Goal: Task Accomplishment & Management: Manage account settings

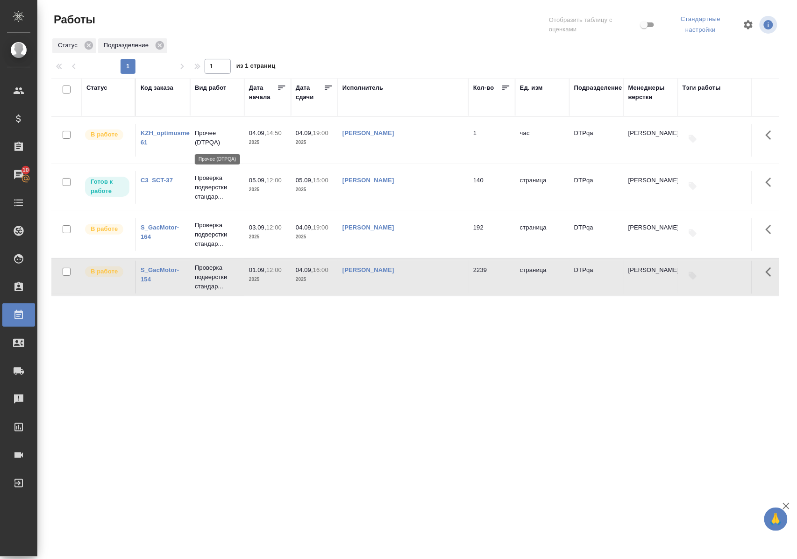
click at [204, 135] on p "Прочее (DTPQA)" at bounding box center [217, 137] width 45 height 19
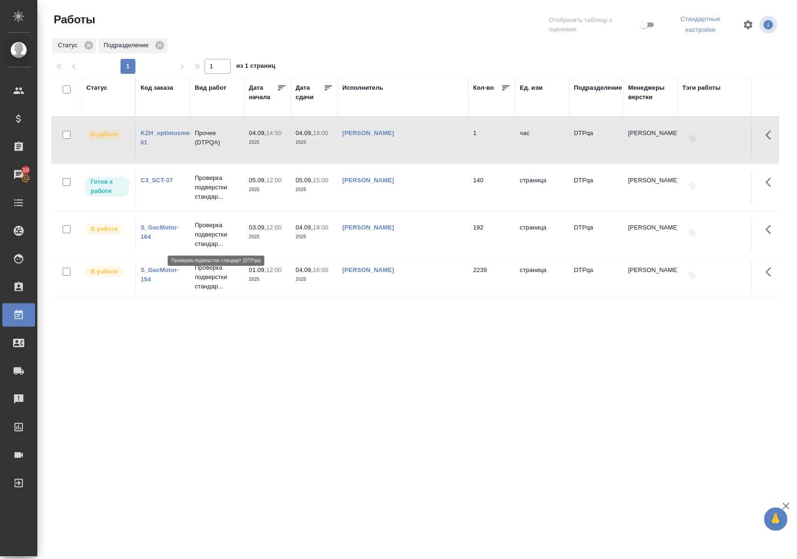
click at [219, 237] on p "Проверка подверстки стандар..." at bounding box center [217, 235] width 45 height 28
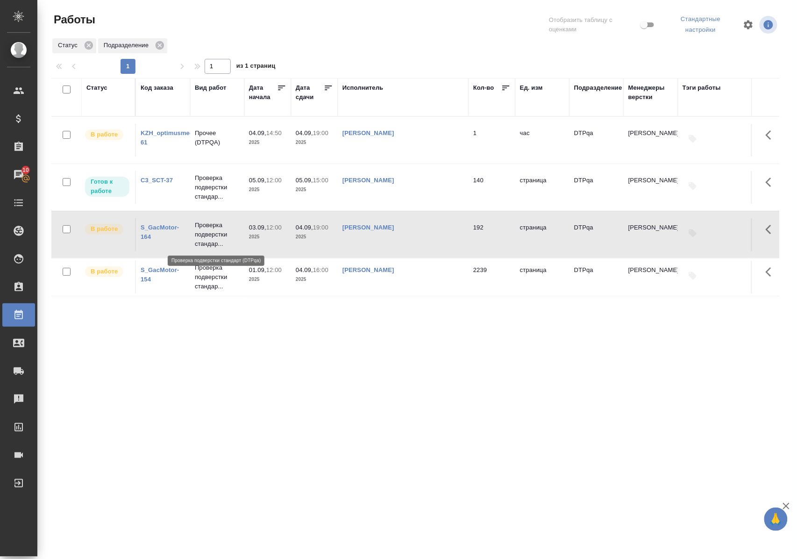
click at [219, 236] on p "Проверка подверстки стандар..." at bounding box center [217, 235] width 45 height 28
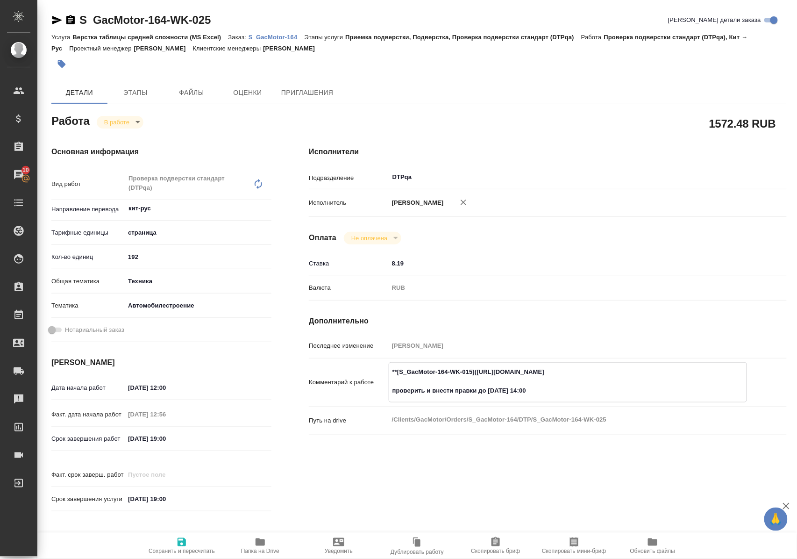
drag, startPoint x: 483, startPoint y: 379, endPoint x: 667, endPoint y: 377, distance: 184.6
click at [667, 377] on textarea "**[S_GacMotor-164-WK-015](https://tera.awatera.com/Work/6889f87cd79abd9c85f1b98…" at bounding box center [567, 381] width 357 height 35
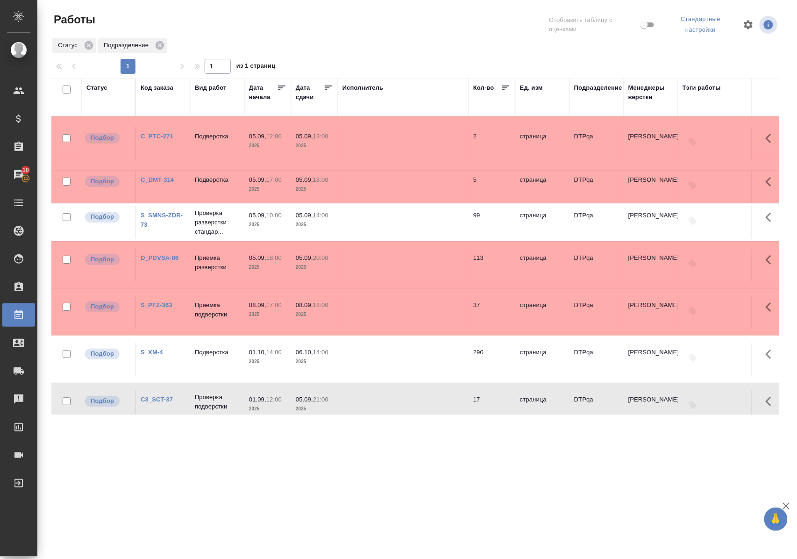
click at [99, 88] on div "Статус" at bounding box center [96, 87] width 21 height 9
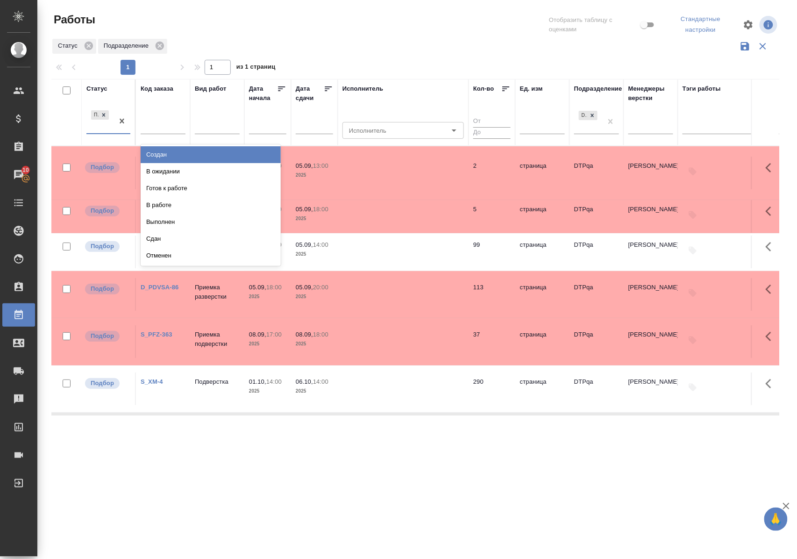
click at [103, 133] on div "Подбор" at bounding box center [99, 120] width 27 height 25
click at [169, 171] on div "В ожидании" at bounding box center [211, 171] width 140 height 17
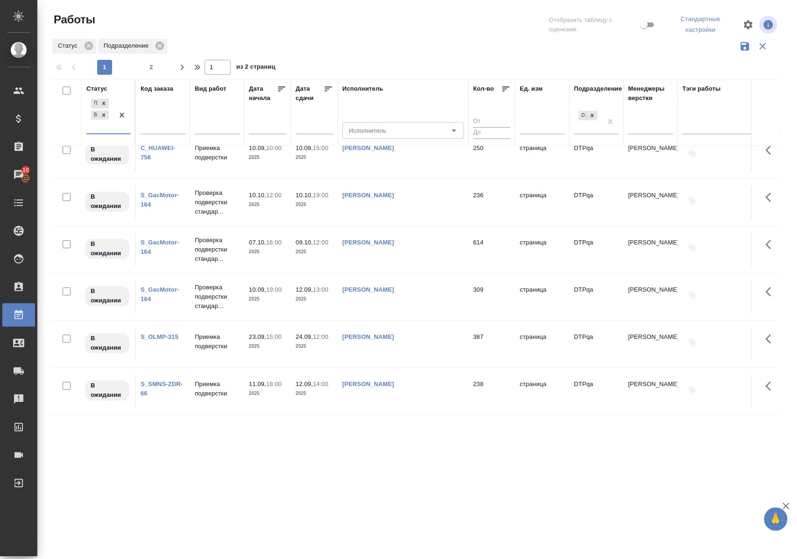
scroll to position [937, 0]
click at [148, 65] on span "2" at bounding box center [151, 67] width 15 height 9
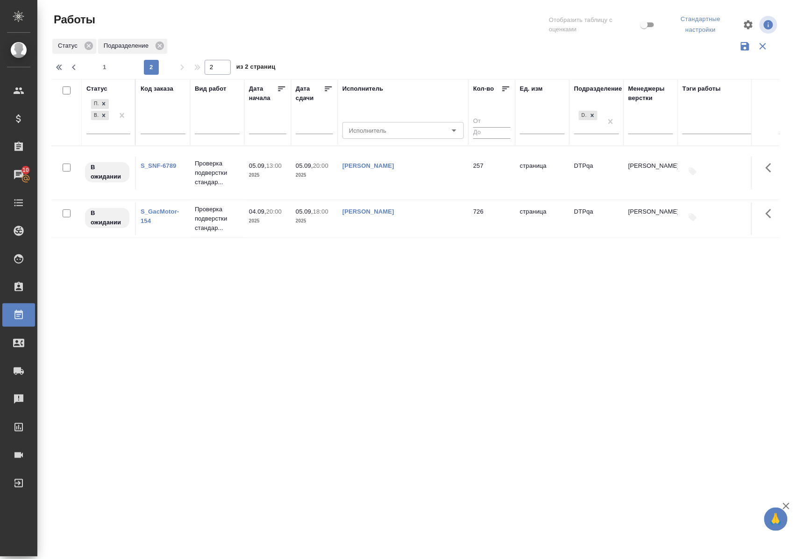
scroll to position [0, 0]
click at [105, 66] on span "1" at bounding box center [104, 67] width 15 height 9
type input "1"
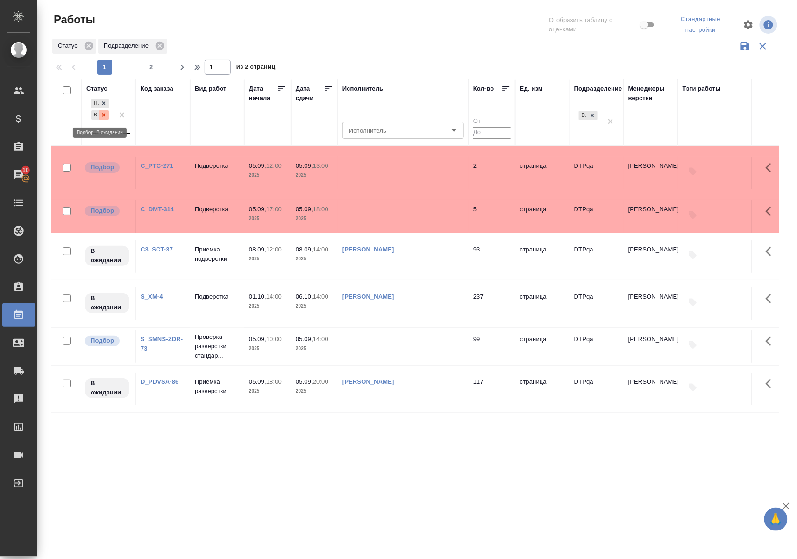
click at [105, 116] on icon at bounding box center [103, 114] width 3 height 3
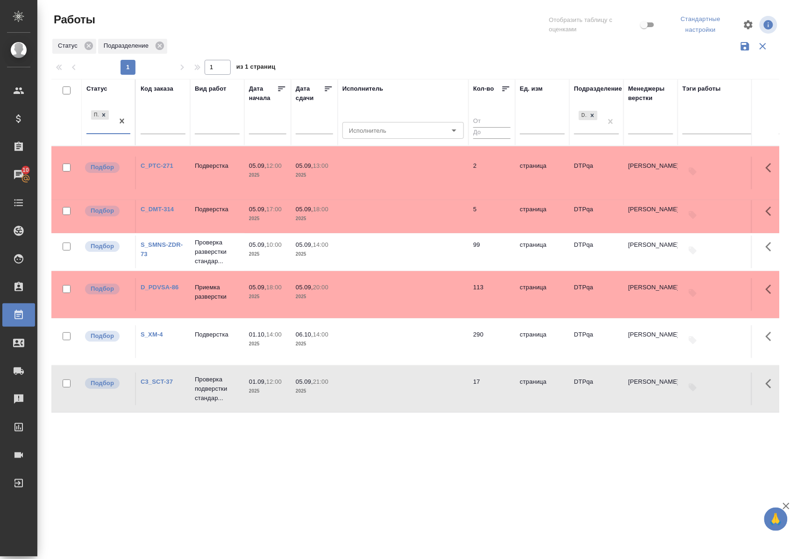
click at [101, 89] on div "Статус" at bounding box center [96, 88] width 21 height 9
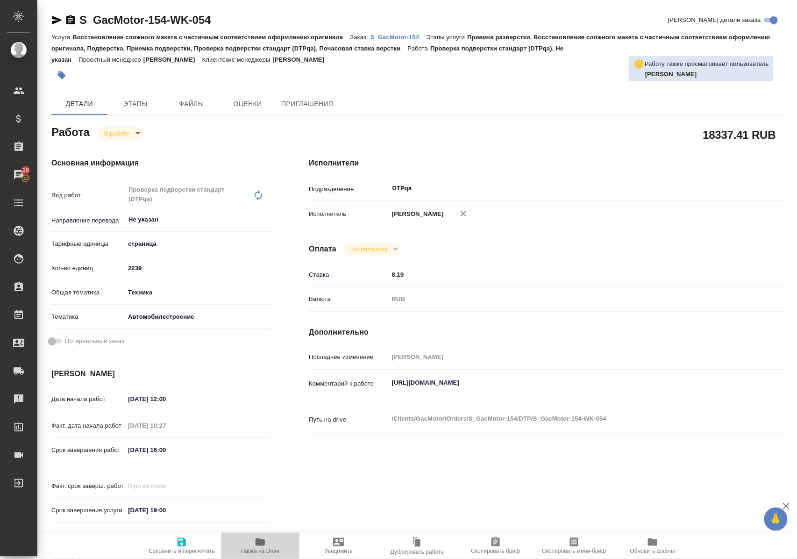
click at [256, 546] on icon "button" at bounding box center [260, 541] width 11 height 11
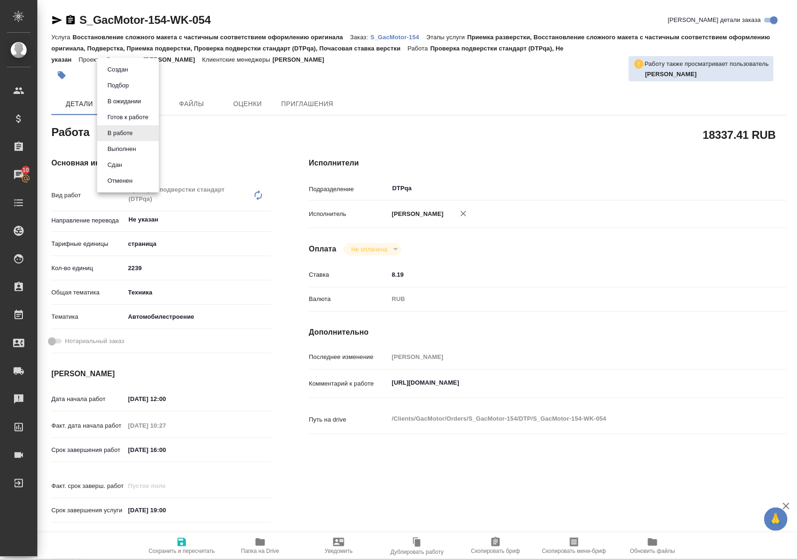
click at [133, 134] on body "🙏 .cls-1 fill:#fff; AWATERA Polushina Alena Клиенты Спецификации Заказы 10 Чаты…" at bounding box center [398, 279] width 797 height 559
click at [133, 150] on button "Выполнен" at bounding box center [122, 149] width 34 height 10
type textarea "x"
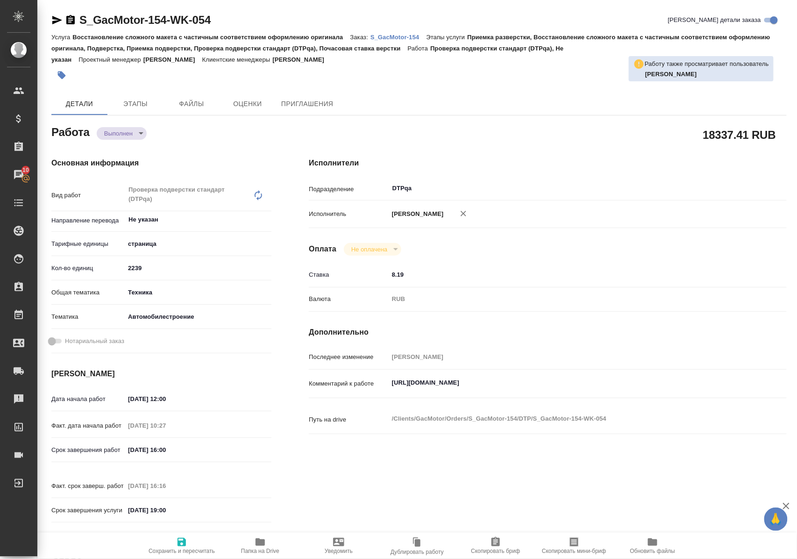
type textarea "x"
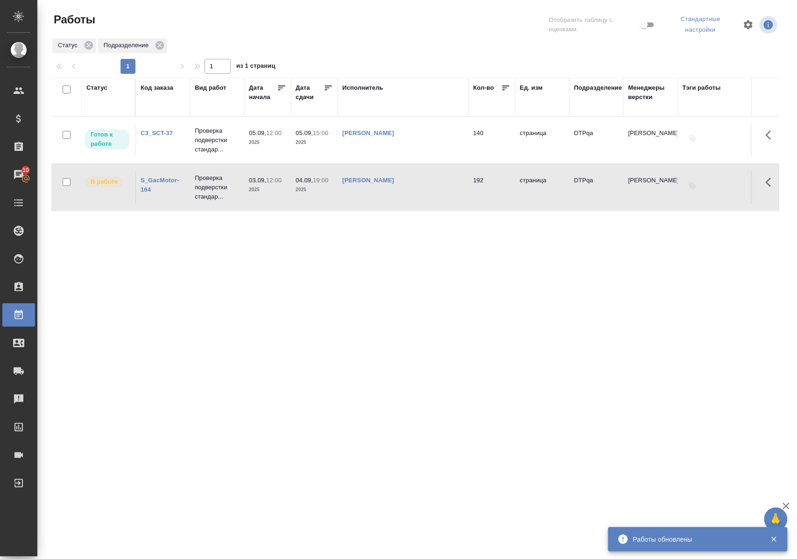
click at [213, 136] on p "Проверка подверстки стандар..." at bounding box center [217, 140] width 45 height 28
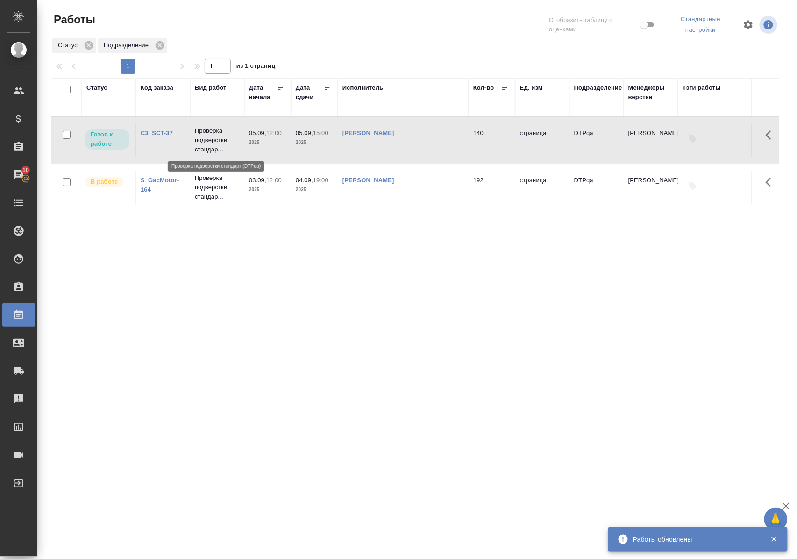
click at [214, 135] on p "Проверка подверстки стандар..." at bounding box center [217, 140] width 45 height 28
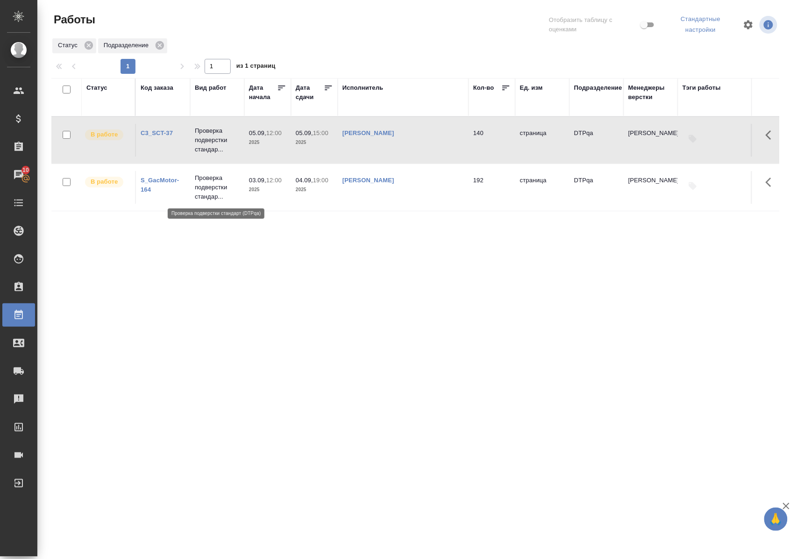
click at [208, 188] on p "Проверка подверстки стандар..." at bounding box center [217, 187] width 45 height 28
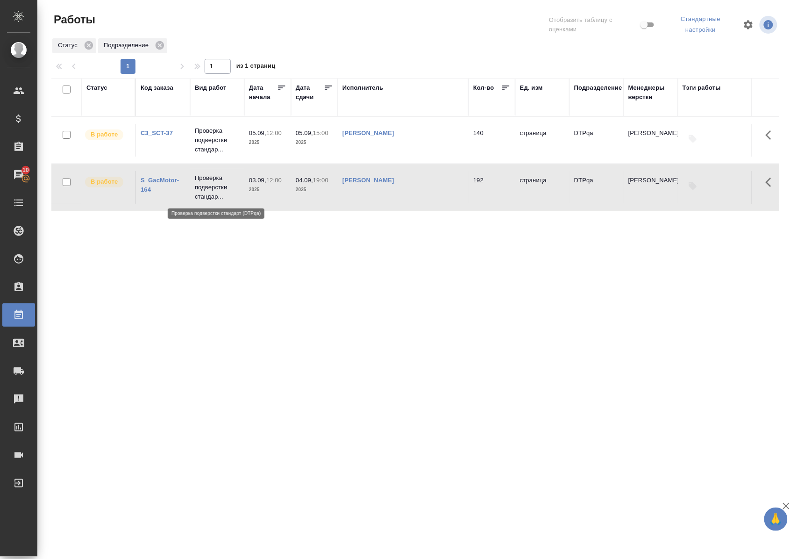
click at [208, 188] on p "Проверка подверстки стандар..." at bounding box center [217, 187] width 45 height 28
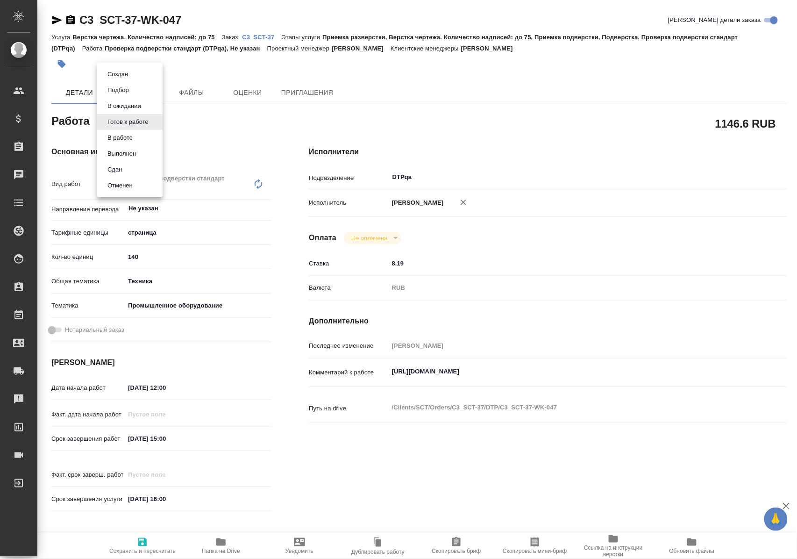
click at [135, 124] on body "🙏 .cls-1 fill:#fff; AWATERA Polushina Alena Клиенты Спецификации Заказы Чаты To…" at bounding box center [398, 279] width 797 height 559
click at [135, 139] on button "В работе" at bounding box center [120, 138] width 31 height 10
type textarea "x"
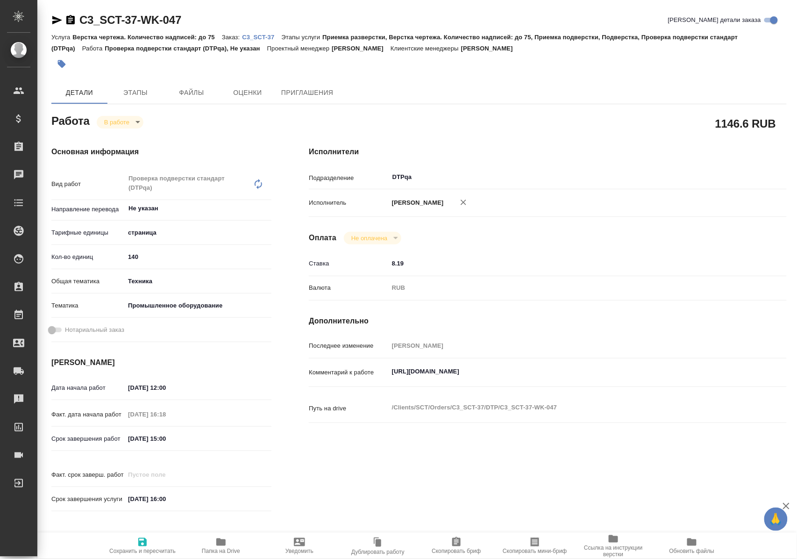
type textarea "x"
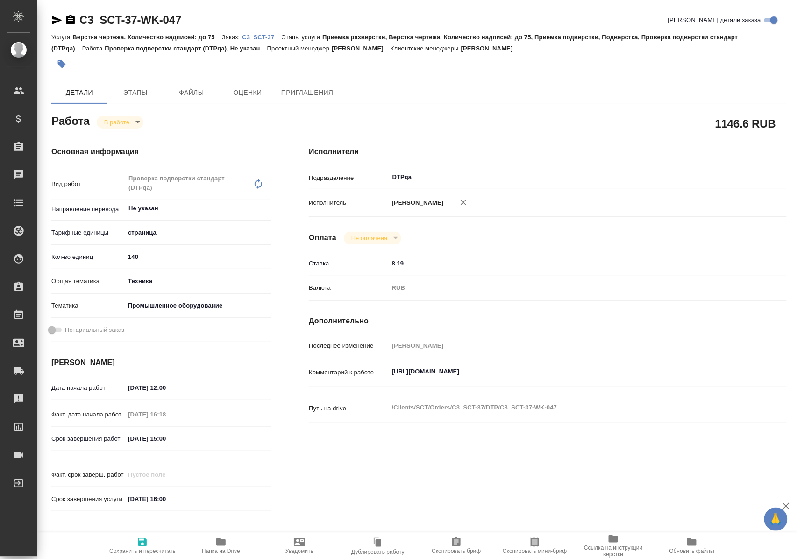
type textarea "x"
click at [144, 538] on icon "button" at bounding box center [142, 542] width 8 height 8
type textarea "x"
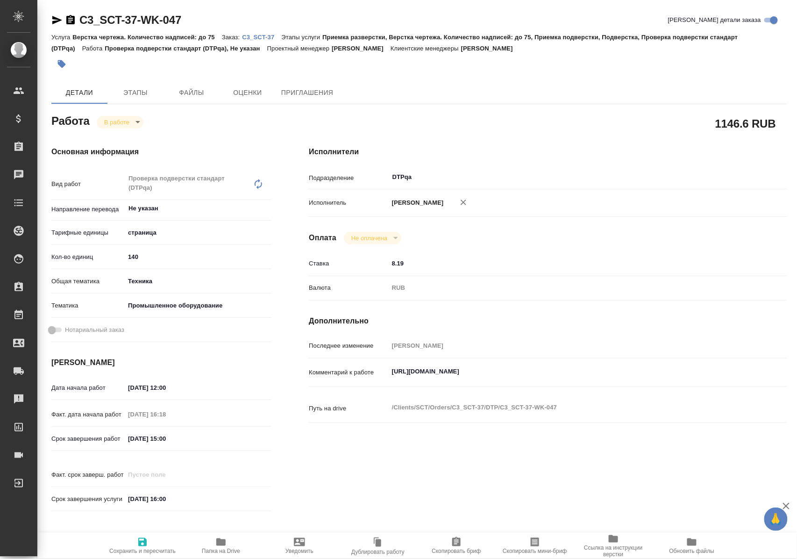
type textarea "x"
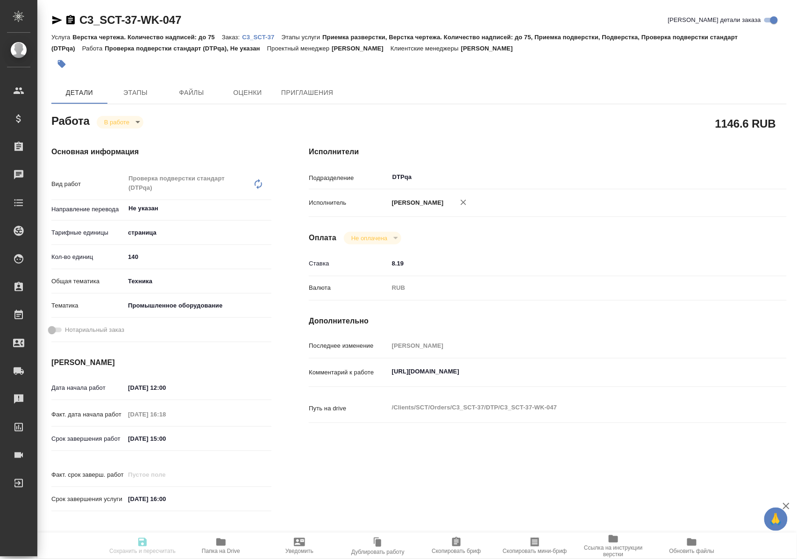
type textarea "x"
type input "inProgress"
type textarea "Проверка подверстки стандарт (DTPqa)"
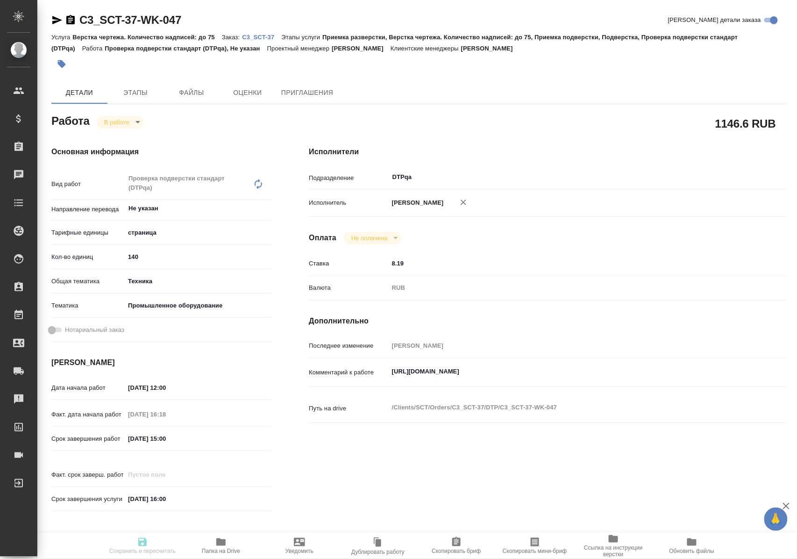
type textarea "x"
type input "Не указан"
type input "5a8b1489cc6b4906c91bfdb2"
type input "140"
type input "tech"
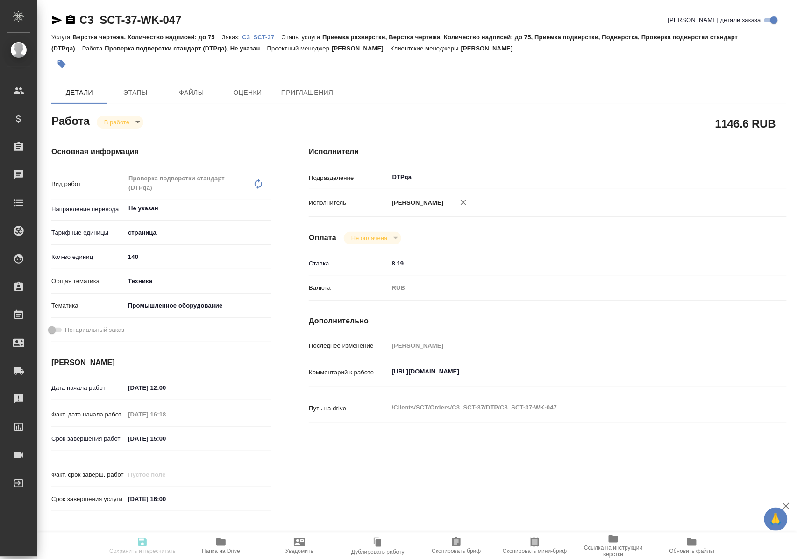
type input "5f647205b73bc97568ca66bc"
type input "05.09.2025 12:00"
type input "04.09.2025 16:18"
type input "05.09.2025 15:00"
type input "08.09.2025 16:00"
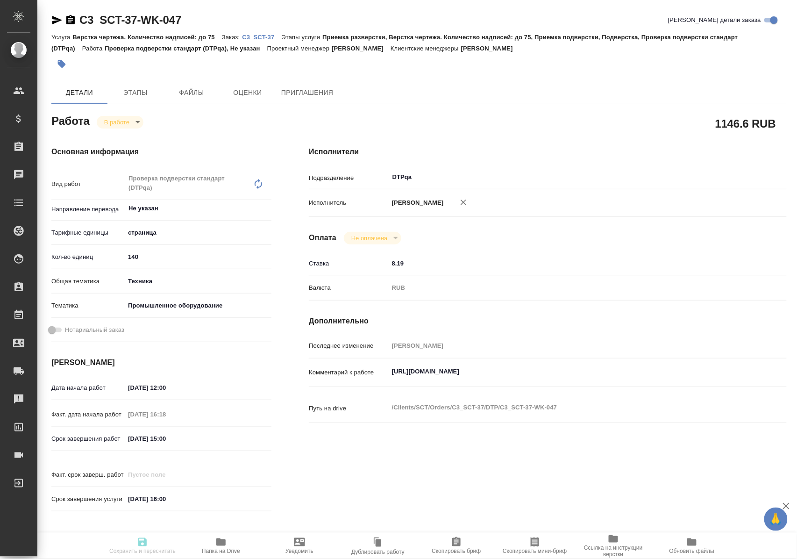
type input "DTPqa"
type input "notPayed"
type input "8.19"
type input "RUB"
type input "[PERSON_NAME]"
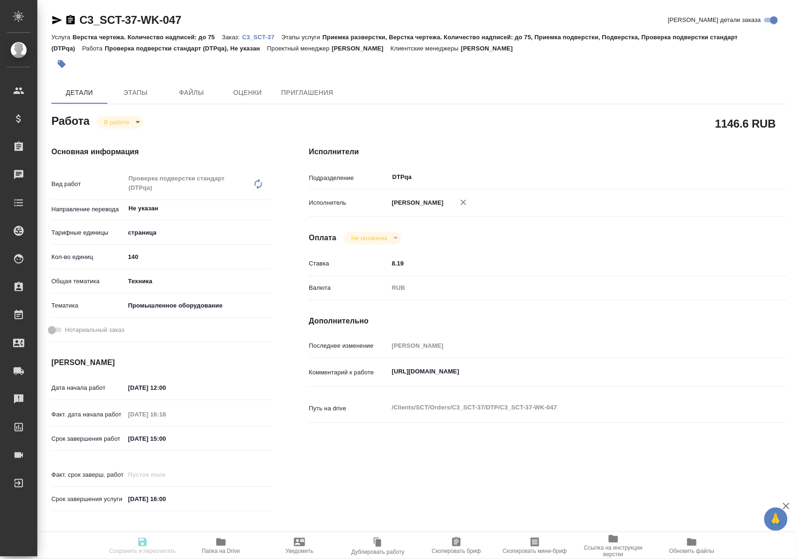
type textarea "https://tera.awatera.com/Work/68aeda70ffdcefb4f90b9238/"
type textarea "x"
type textarea "/Clients/SCT/Orders/C3_SCT-37/DTP/C3_SCT-37-WK-047"
type textarea "x"
type input "C3_SCT-37"
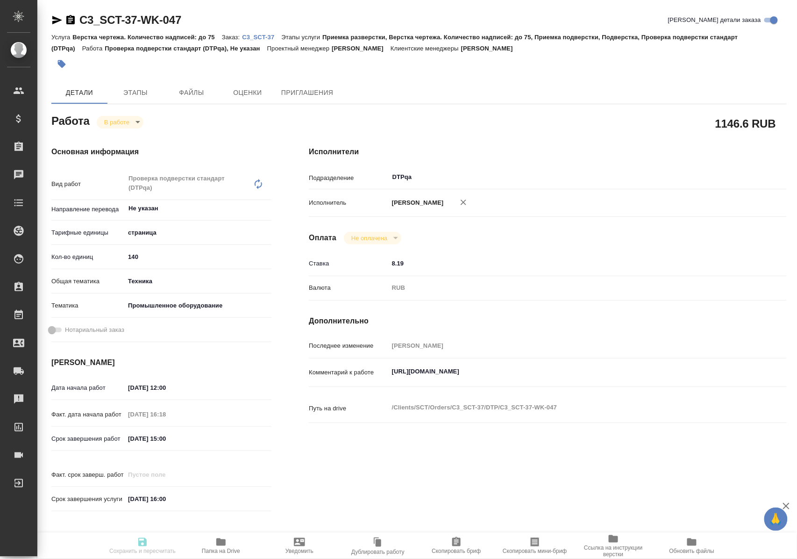
type input "Верстка чертежа. Количество надписей: до 75"
type input "Приемка разверстки, Верстка чертежа. Количество надписей: до 75, Приемка подвер…"
type input "Ильина Екатерина"
type input "Заборова Александра"
type input "/Clients/SCT/Orders/C3_SCT-37"
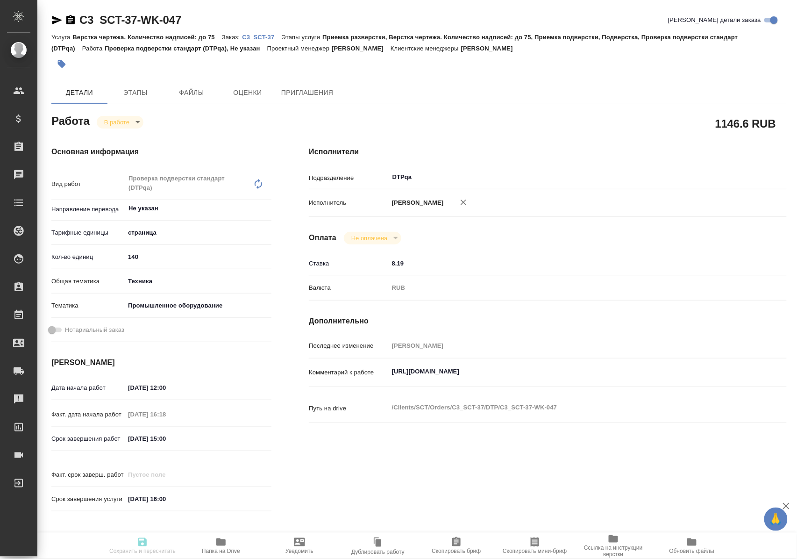
type textarea "x"
type textarea "в двух файлах есть русскоязычные разделы, их переводить или перенабирать не нуж…"
type textarea "x"
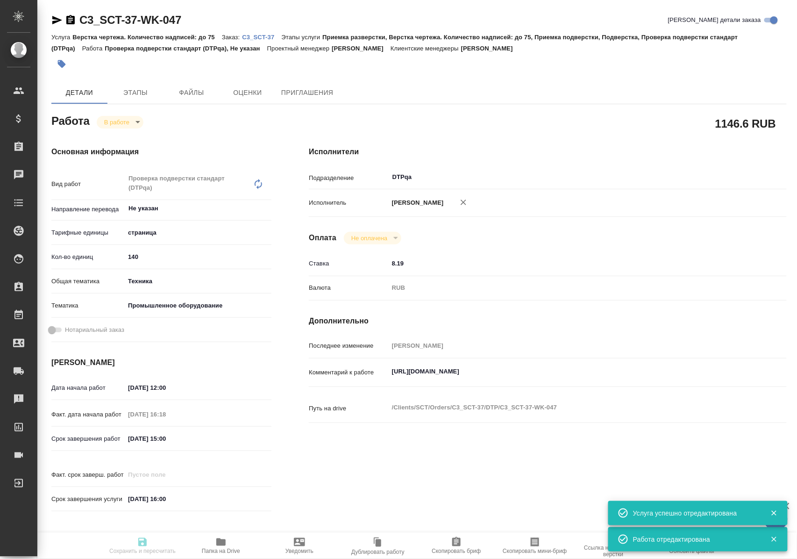
type textarea "x"
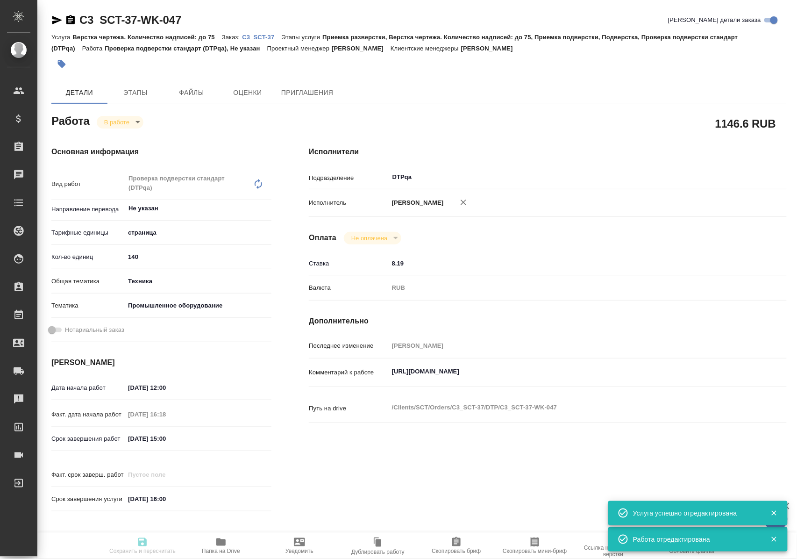
type textarea "x"
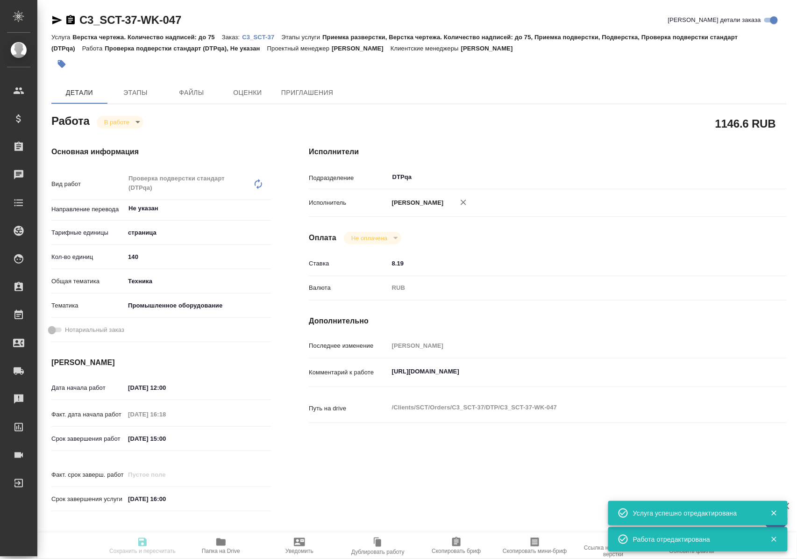
type textarea "x"
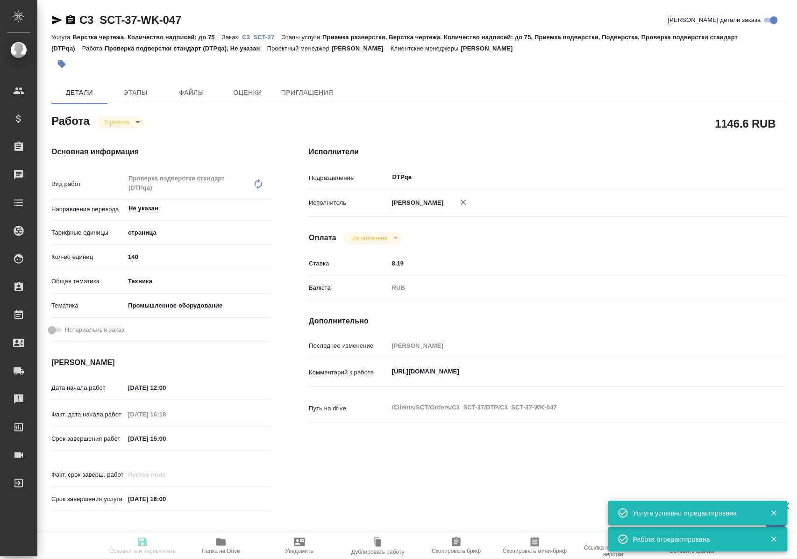
type input "inProgress"
type textarea "Проверка подверстки стандарт (DTPqa)"
type textarea "x"
type input "Не указан"
type input "5a8b1489cc6b4906c91bfdb2"
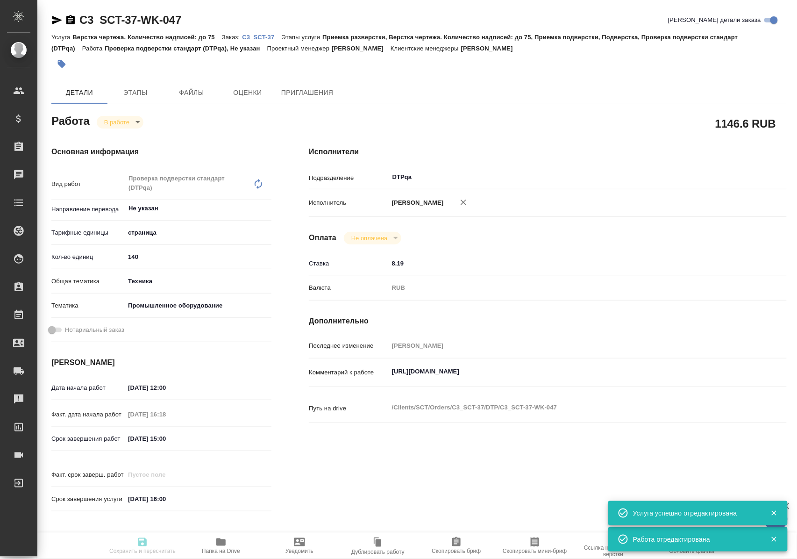
type input "140"
type input "tech"
type input "5f647205b73bc97568ca66bc"
type input "05.09.2025 12:00"
type input "04.09.2025 16:18"
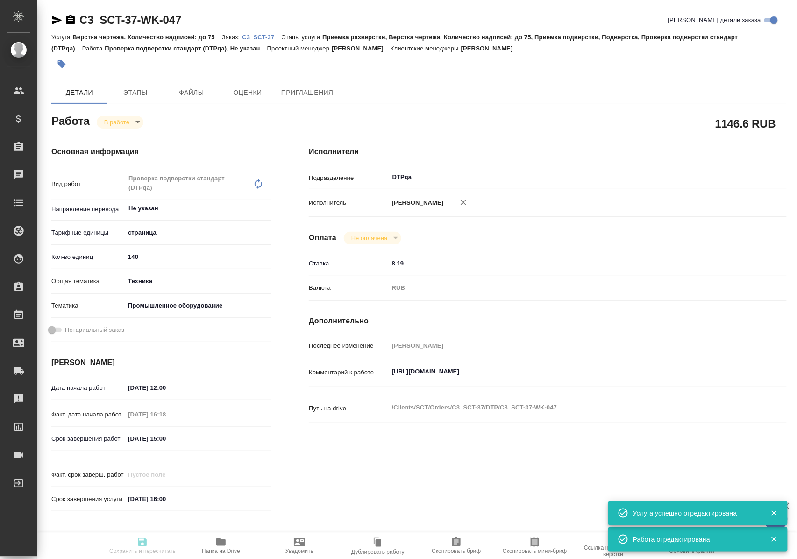
type input "05.09.2025 15:00"
type input "08.09.2025 16:00"
type input "DTPqa"
type input "notPayed"
type input "8.19"
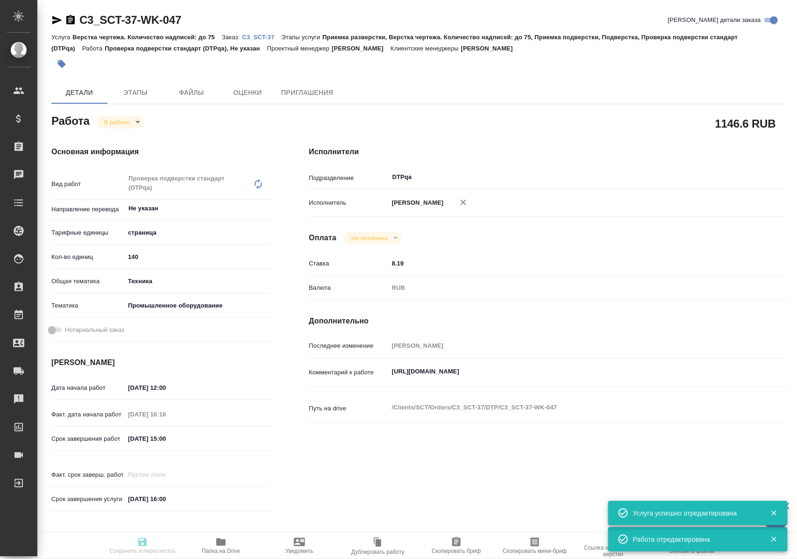
type input "RUB"
type input "[PERSON_NAME]"
type textarea "https://tera.awatera.com/Work/68aeda70ffdcefb4f90b9238/"
type textarea "x"
type textarea "/Clients/SCT/Orders/C3_SCT-37/DTP/C3_SCT-37-WK-047"
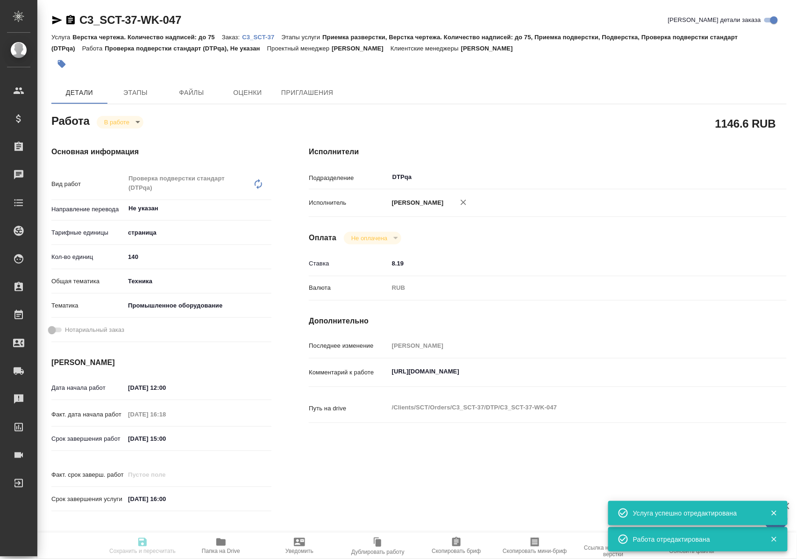
type textarea "x"
type input "C3_SCT-37"
type input "Верстка чертежа. Количество надписей: до 75"
type input "Приемка разверстки, Верстка чертежа. Количество надписей: до 75, Приемка подвер…"
type input "Ильина Екатерина"
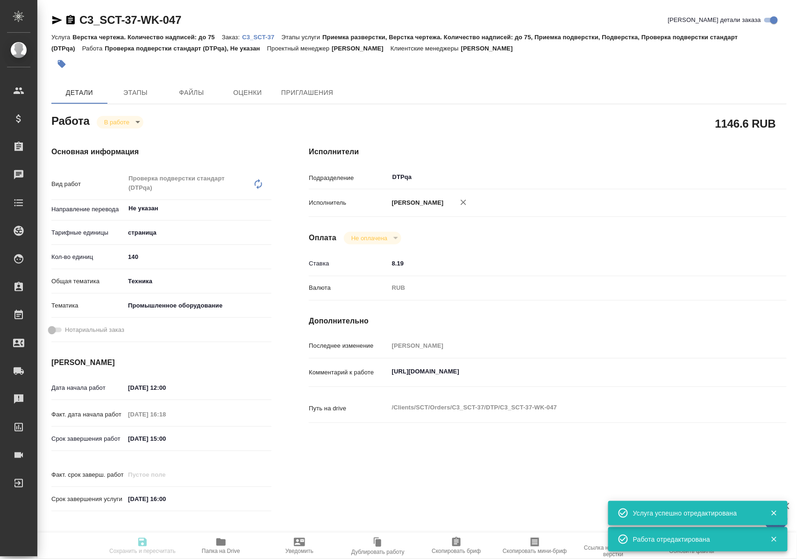
type input "Заборова Александра"
type input "/Clients/SCT/Orders/C3_SCT-37"
type textarea "x"
type textarea "в двух файлах есть русскоязычные разделы, их переводить или перенабирать не нуж…"
type textarea "x"
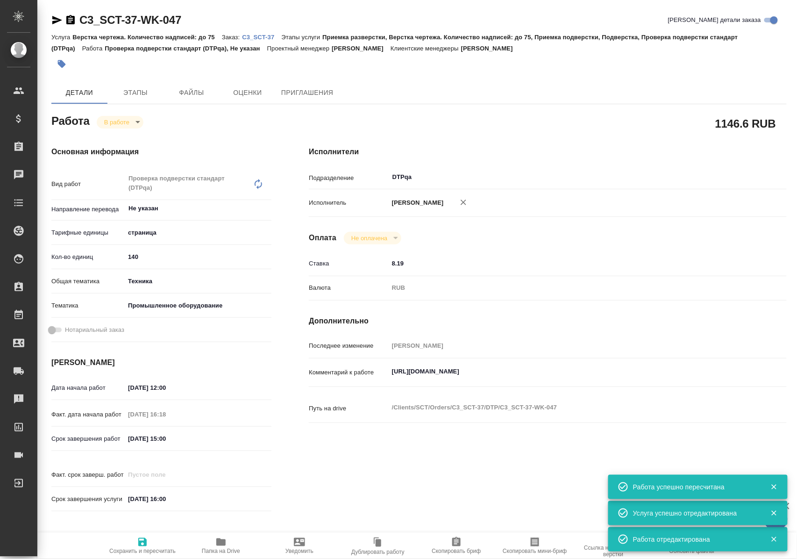
type textarea "x"
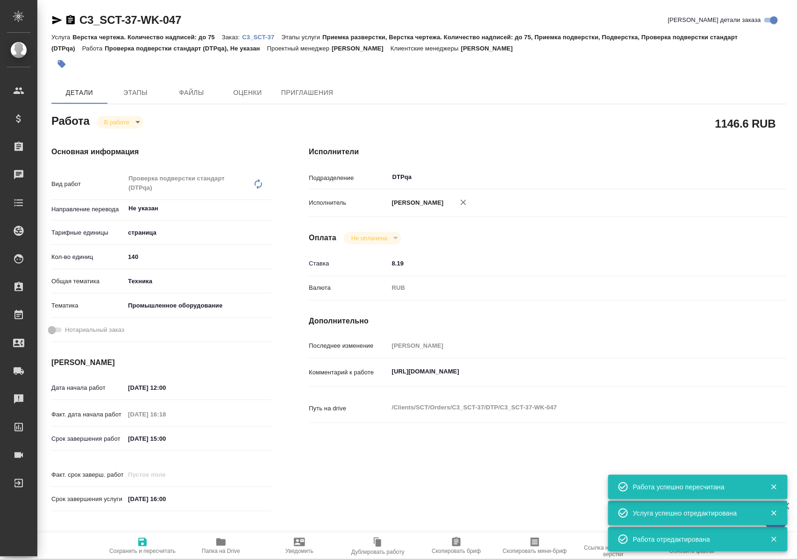
type textarea "x"
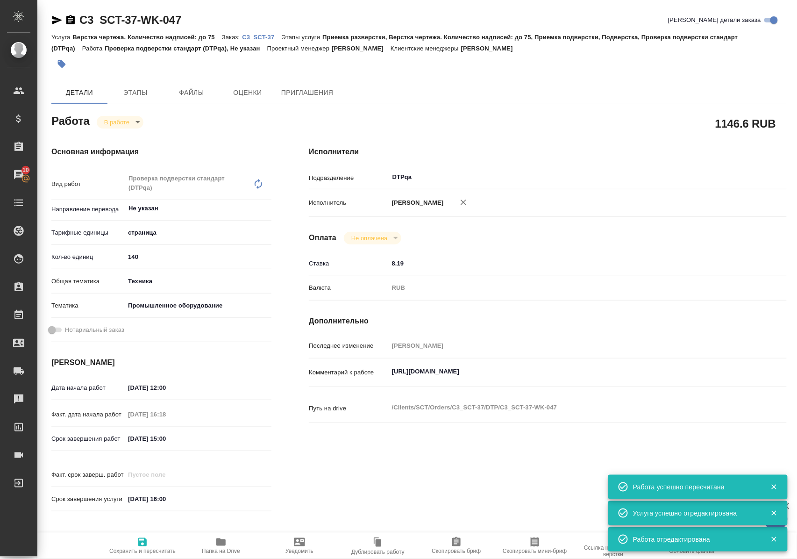
type textarea "x"
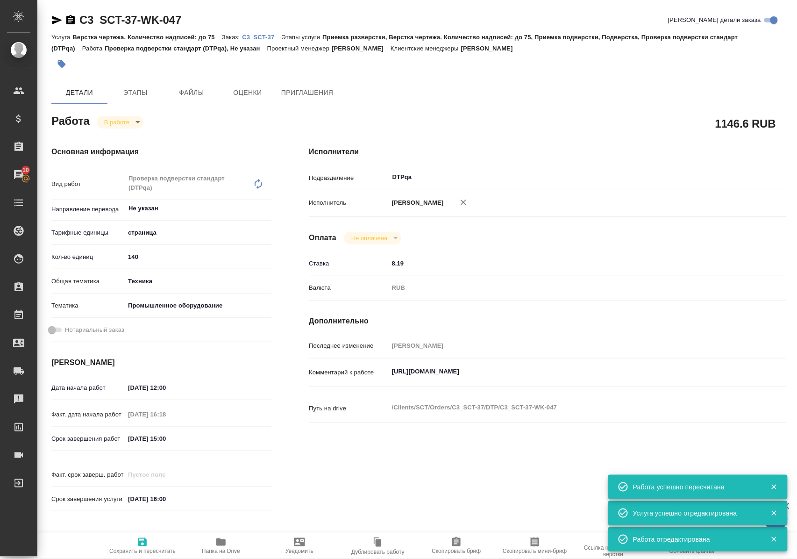
type textarea "x"
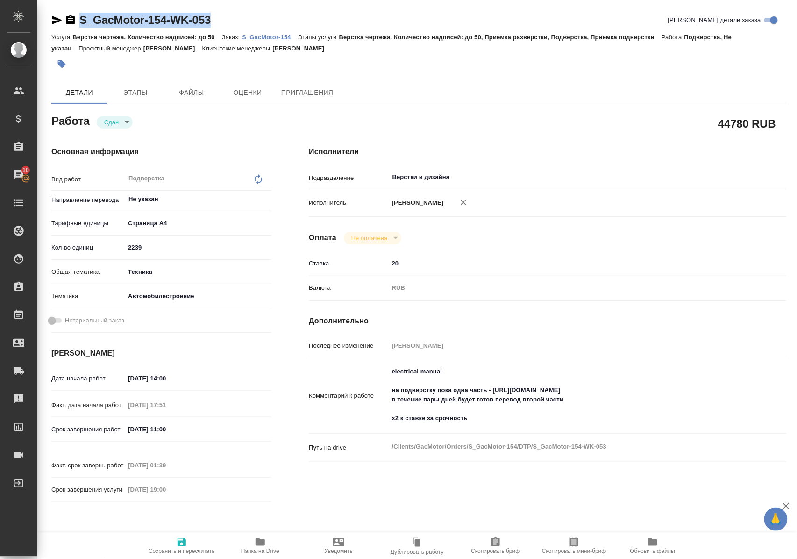
drag, startPoint x: 237, startPoint y: 20, endPoint x: 81, endPoint y: 22, distance: 156.5
click at [81, 22] on div "S_GacMotor-154-WK-053 Кратко детали заказа" at bounding box center [418, 20] width 735 height 15
copy link "S_GacMotor-154-WK-053"
click at [270, 37] on p "S_GacMotor-154" at bounding box center [270, 37] width 56 height 7
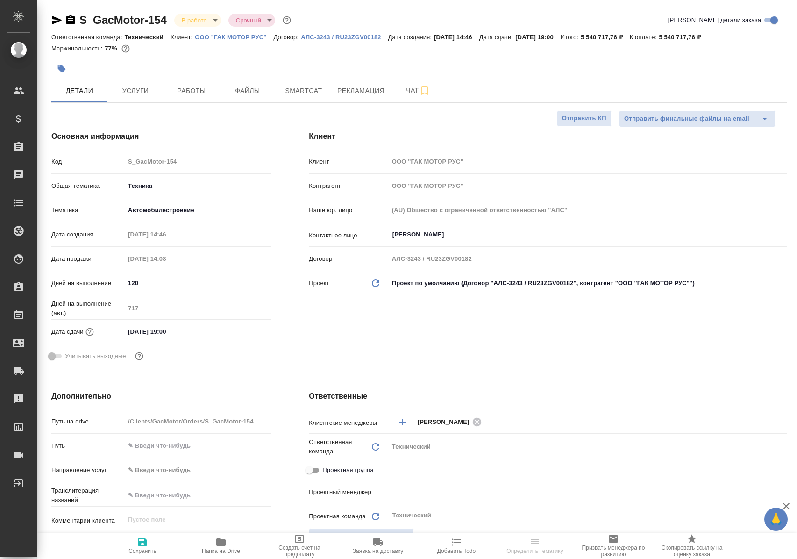
select select "RU"
type input "[PERSON_NAME]"
click at [192, 93] on span "Работы" at bounding box center [191, 91] width 45 height 12
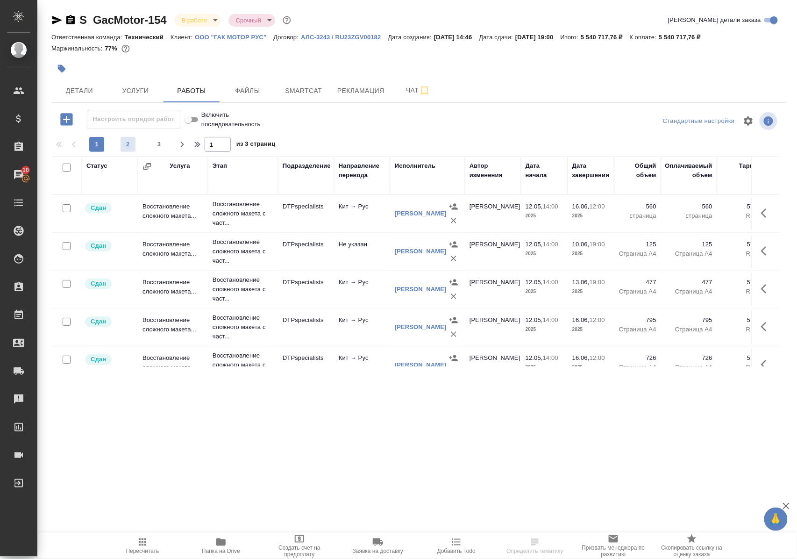
click at [130, 149] on span "2" at bounding box center [128, 144] width 15 height 9
type input "2"
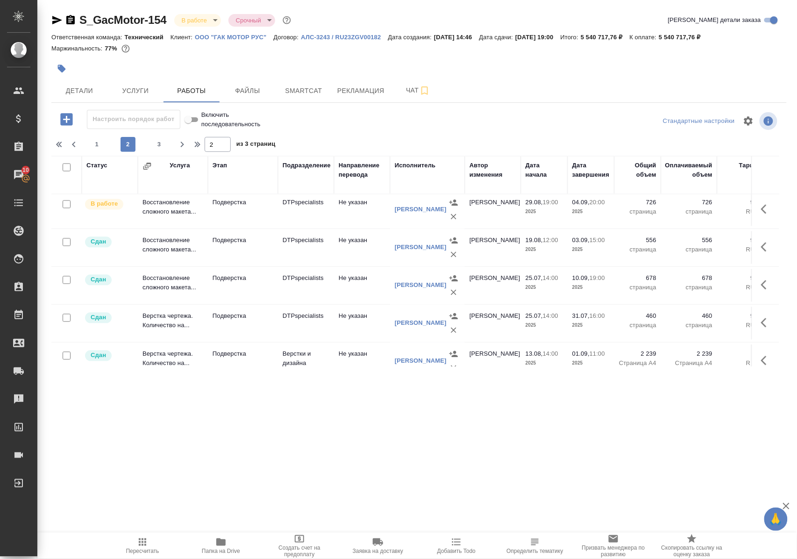
scroll to position [788, 0]
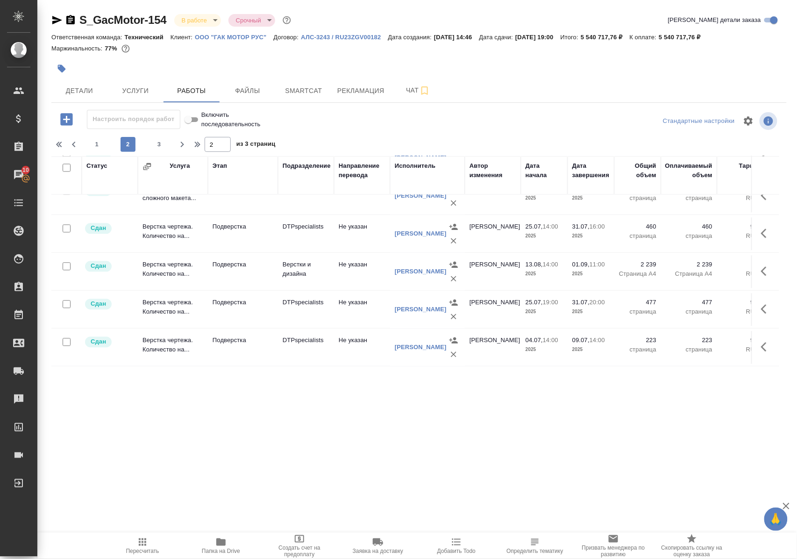
click at [761, 267] on icon "button" at bounding box center [766, 270] width 11 height 11
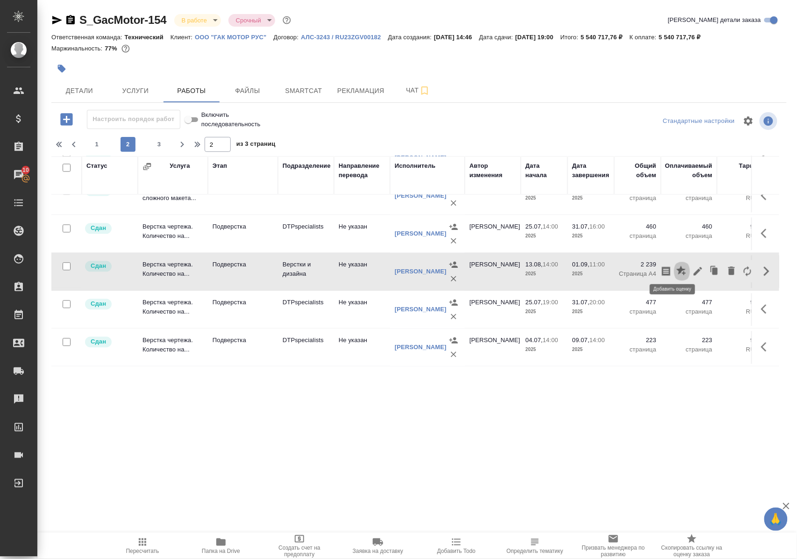
click at [676, 265] on icon "button" at bounding box center [680, 269] width 9 height 9
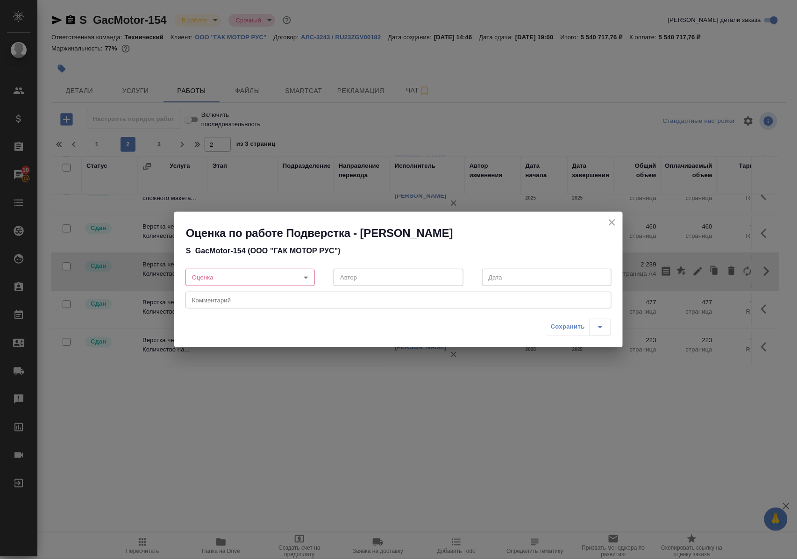
click at [306, 274] on body "🙏 .cls-1 fill:#fff; AWATERA Polushina Alena Клиенты Спецификации Заказы 10 Чаты…" at bounding box center [398, 279] width 797 height 559
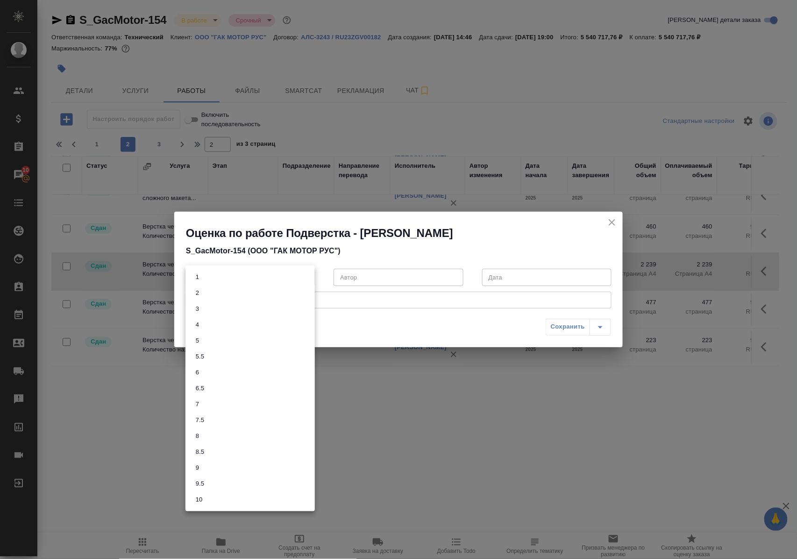
click at [232, 455] on li "8.5" at bounding box center [249, 452] width 129 height 16
type input "8.5"
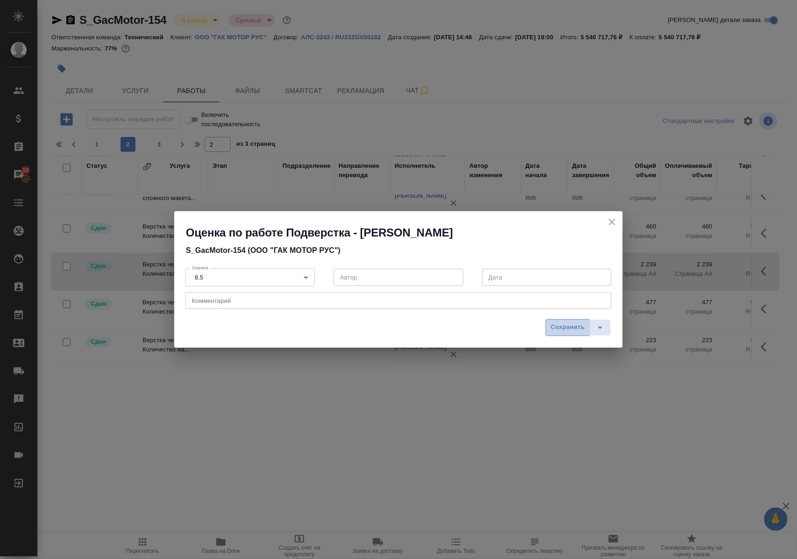
click at [567, 327] on span "Сохранить" at bounding box center [568, 327] width 34 height 11
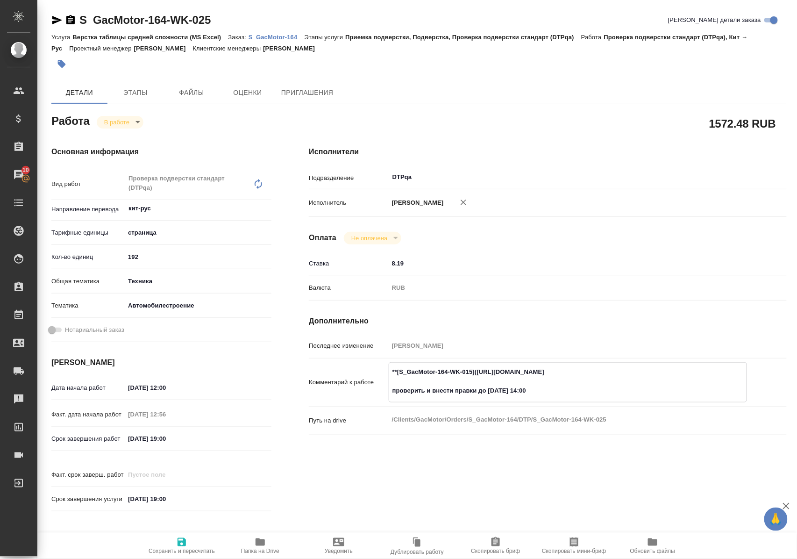
drag, startPoint x: 483, startPoint y: 379, endPoint x: 666, endPoint y: 380, distance: 183.1
click at [666, 380] on textarea "**[S_GacMotor-164-WK-015]([URL][DOMAIN_NAME] проверить и внести правки до [DATE…" at bounding box center [567, 381] width 357 height 35
drag, startPoint x: 224, startPoint y: 23, endPoint x: 66, endPoint y: 26, distance: 157.9
click at [66, 26] on div "S_GacMotor-164-WK-025 [PERSON_NAME] детали заказа" at bounding box center [418, 20] width 735 height 15
copy link "S_GacMotor-164-WK-025"
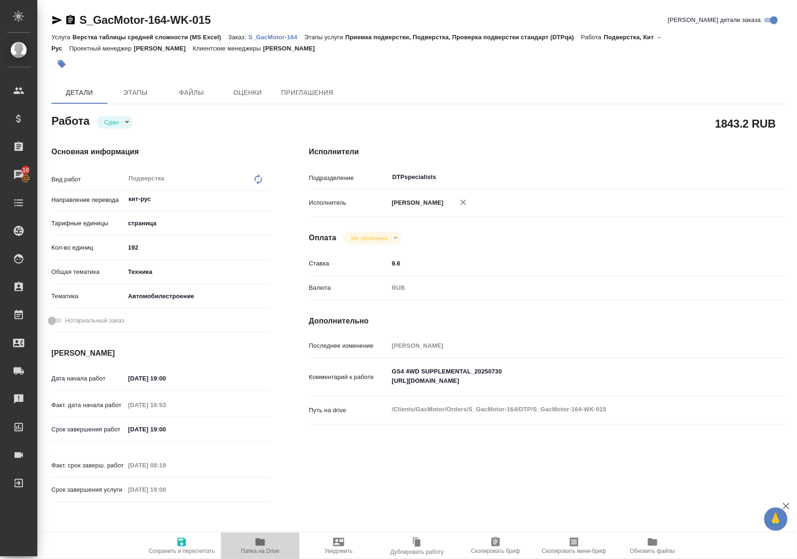
click at [260, 546] on icon "button" at bounding box center [260, 541] width 11 height 11
click at [299, 37] on p "S_GacMotor-164" at bounding box center [277, 37] width 56 height 7
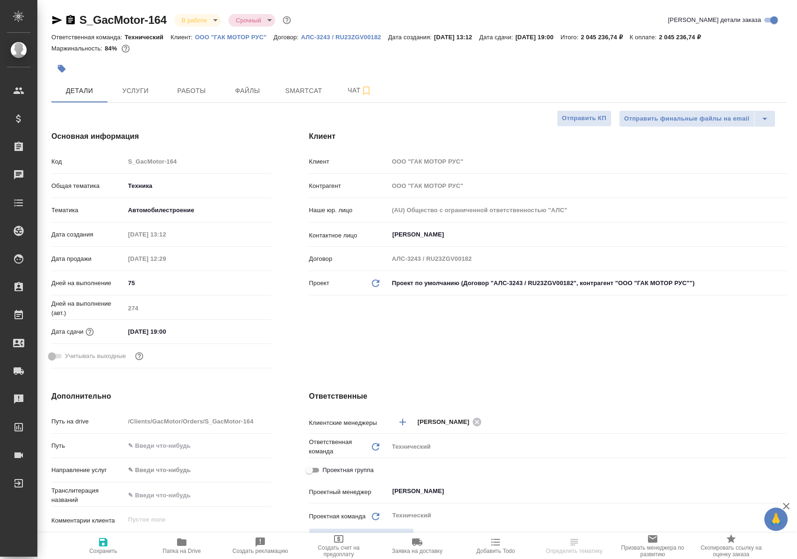
select select "RU"
click at [200, 93] on span "Работы" at bounding box center [191, 91] width 45 height 12
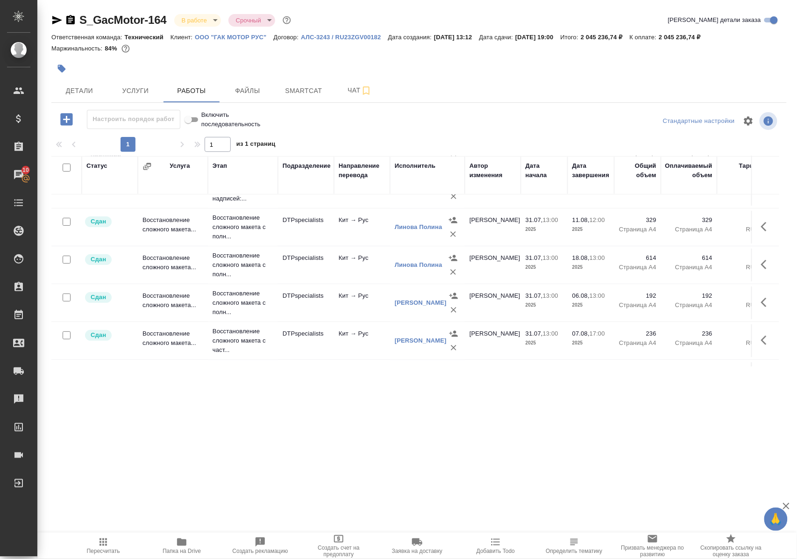
scroll to position [124, 0]
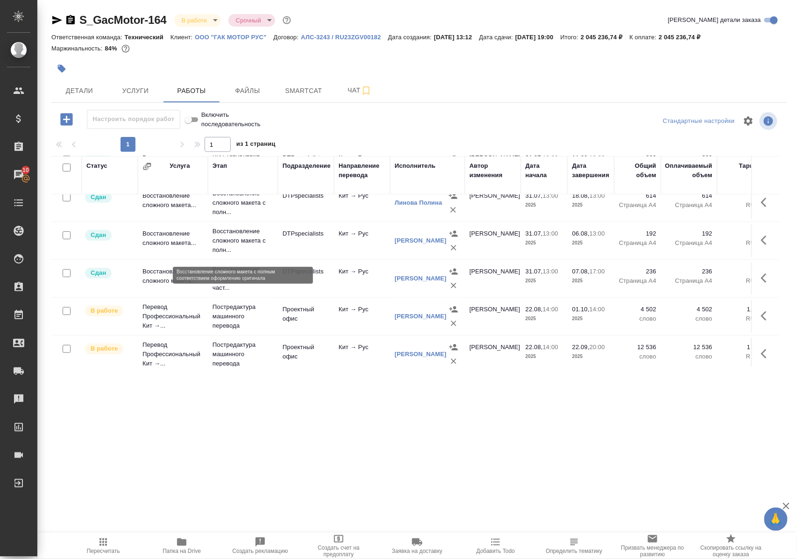
click at [239, 243] on p "Восстановление сложного макета с полн..." at bounding box center [243, 241] width 61 height 28
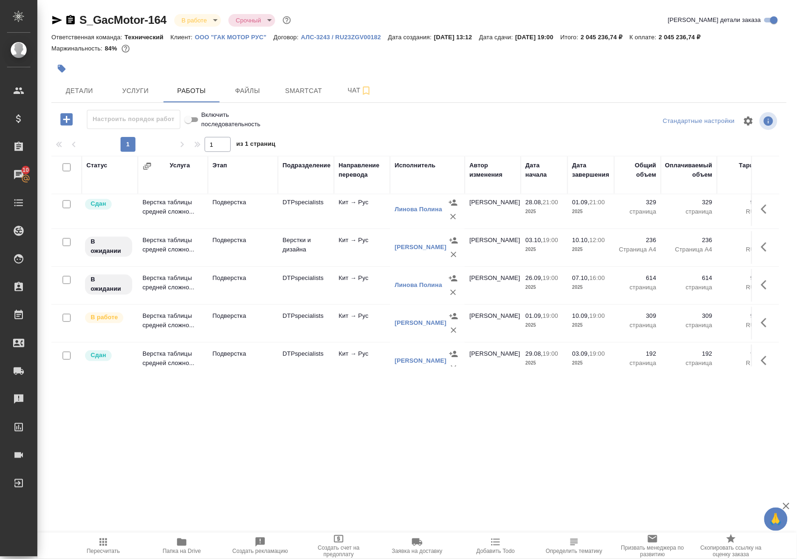
scroll to position [712, 0]
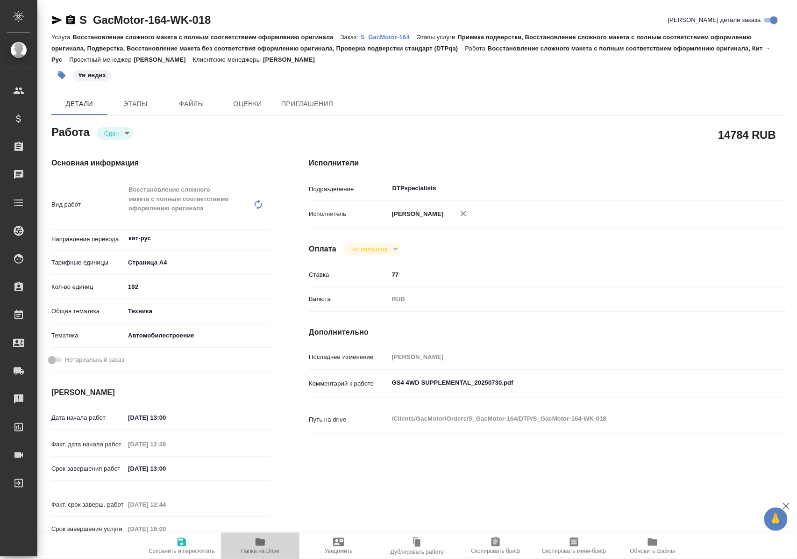
click at [255, 544] on icon "button" at bounding box center [260, 541] width 11 height 11
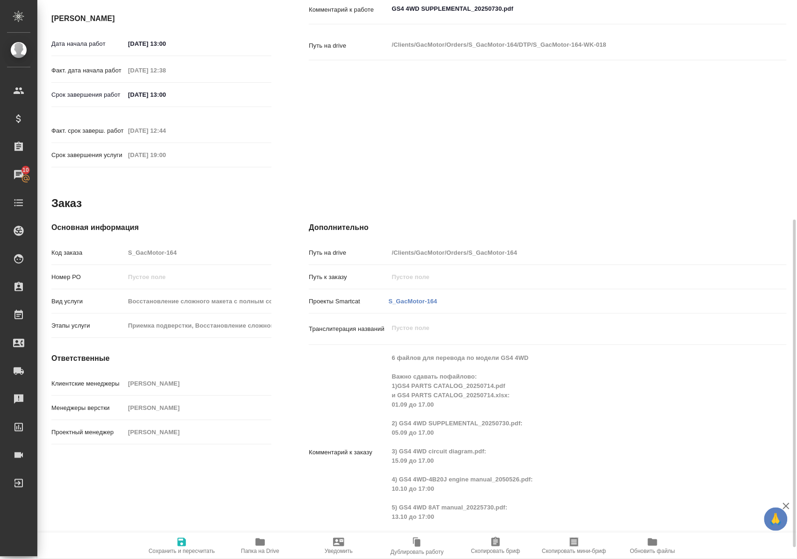
scroll to position [393, 0]
